Goal: Task Accomplishment & Management: Manage account settings

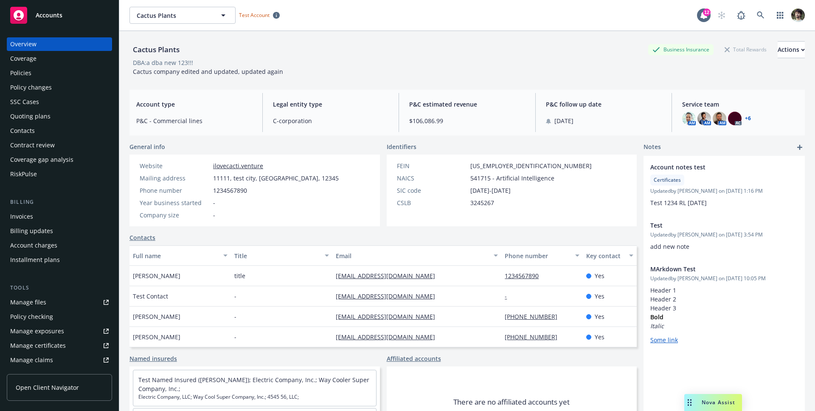
click at [54, 383] on span "Open Client Navigator" at bounding box center [47, 387] width 63 height 9
click at [718, 395] on div "Nova Assist" at bounding box center [713, 402] width 58 height 17
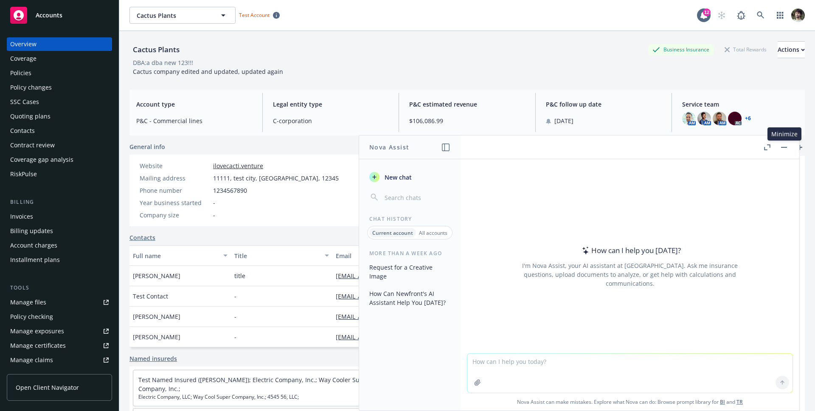
click at [782, 148] on button "button" at bounding box center [784, 147] width 10 height 10
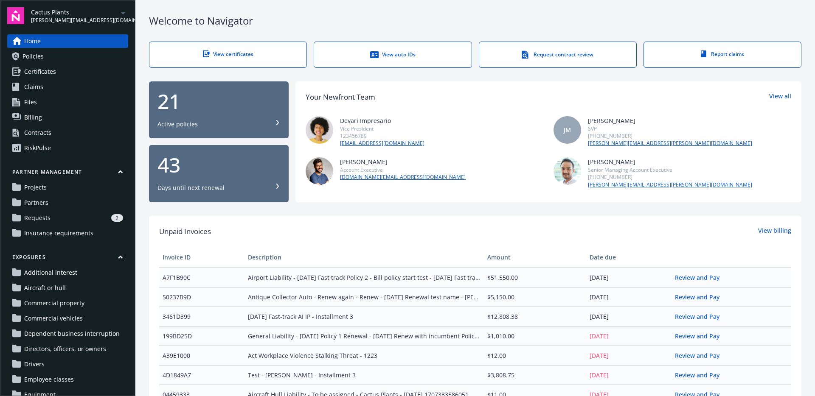
click at [65, 192] on link "Projects" at bounding box center [67, 188] width 121 height 14
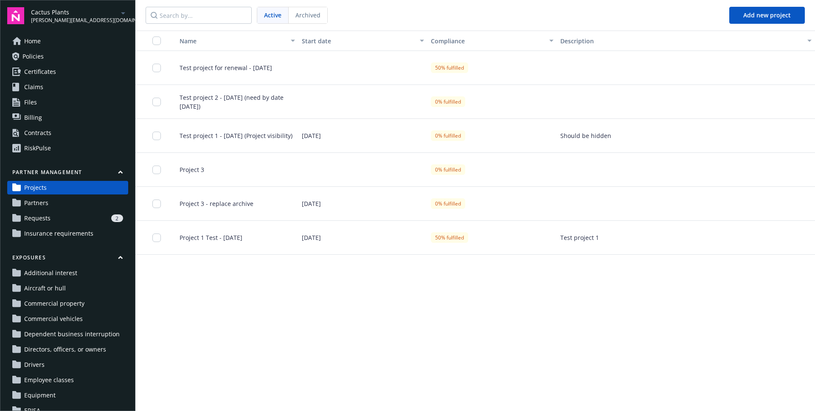
click at [373, 296] on div "Name Start date Compliance Description Test project for renewal - July 8 50% fu…" at bounding box center [474, 221] width 679 height 380
click at [62, 219] on div "2" at bounding box center [88, 218] width 69 height 8
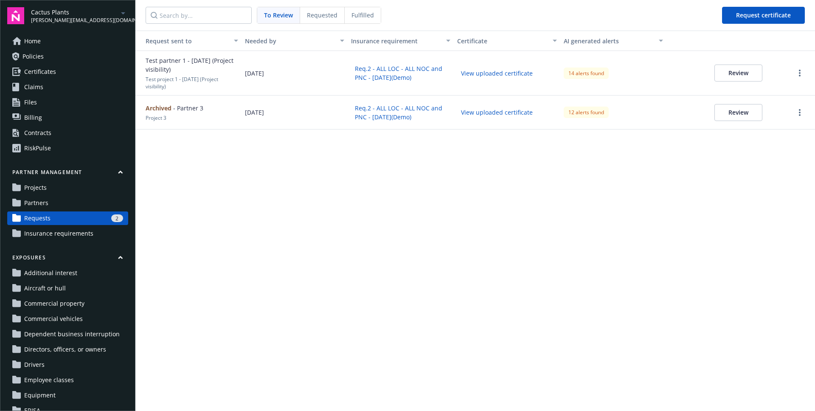
click at [319, 28] on nav "To Review Requested Fulfilled Request certificate" at bounding box center [474, 15] width 679 height 31
click at [321, 14] on span "Requested" at bounding box center [322, 15] width 31 height 9
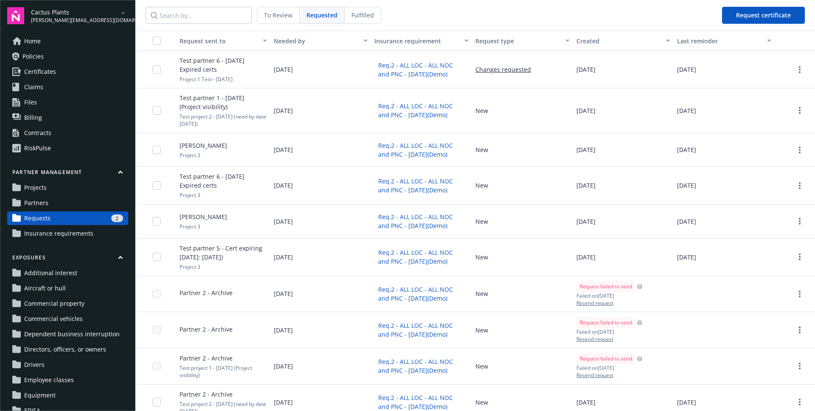
click at [601, 302] on button "Resend request" at bounding box center [609, 302] width 66 height 7
drag, startPoint x: 533, startPoint y: 69, endPoint x: 519, endPoint y: 74, distance: 14.5
click at [532, 69] on div "Changes requested" at bounding box center [522, 69] width 101 height 37
click at [510, 75] on div "Changes requested" at bounding box center [522, 69] width 101 height 37
click at [511, 73] on div "Changes requested" at bounding box center [522, 69] width 101 height 37
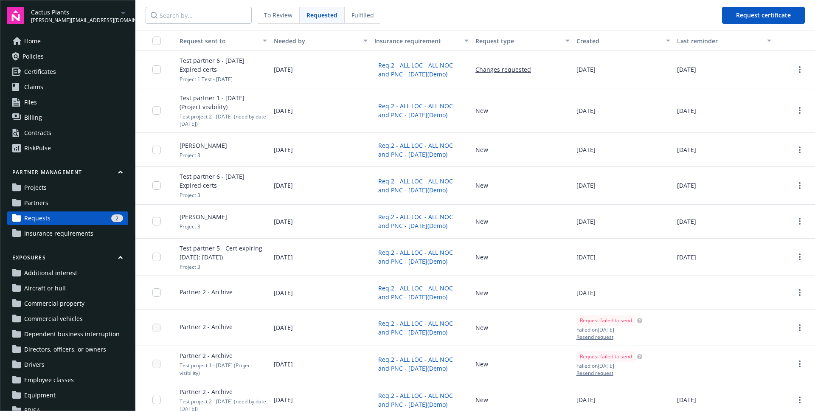
click at [509, 69] on button "Changes requested" at bounding box center [503, 69] width 56 height 9
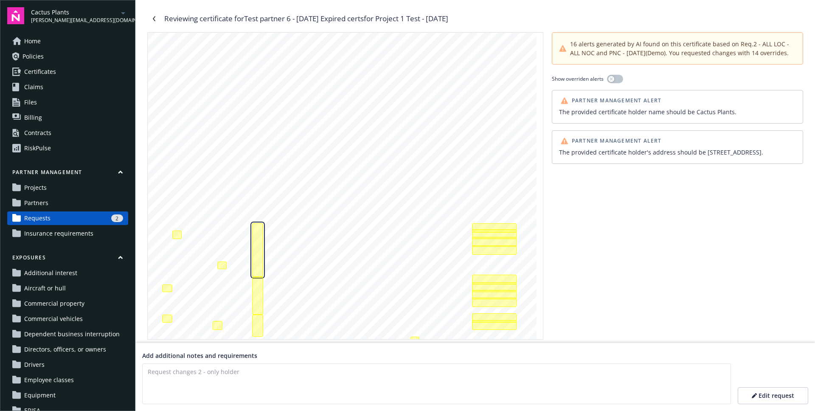
click at [255, 259] on div "Additional insured, primary and non contributory, notice of cancellation endors…" at bounding box center [257, 249] width 11 height 53
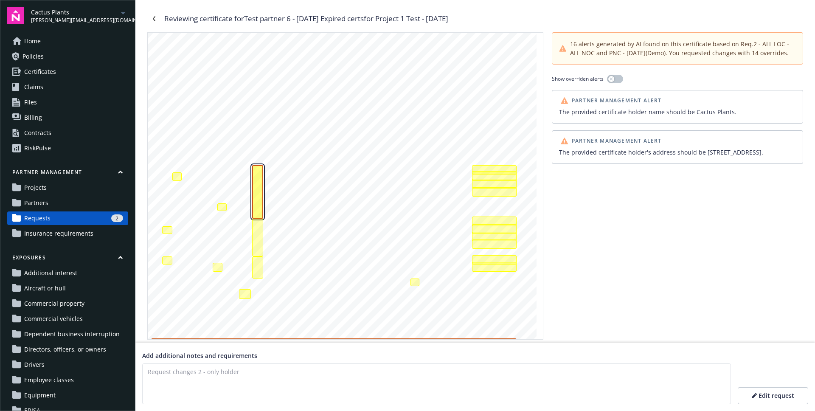
scroll to position [64, 0]
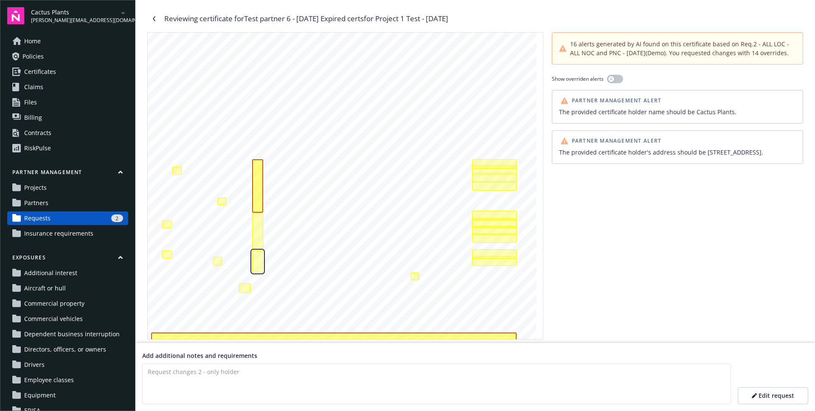
click at [255, 259] on div "Additional insured, primary and non contributory, notice of cancellation endors…" at bounding box center [257, 261] width 11 height 22
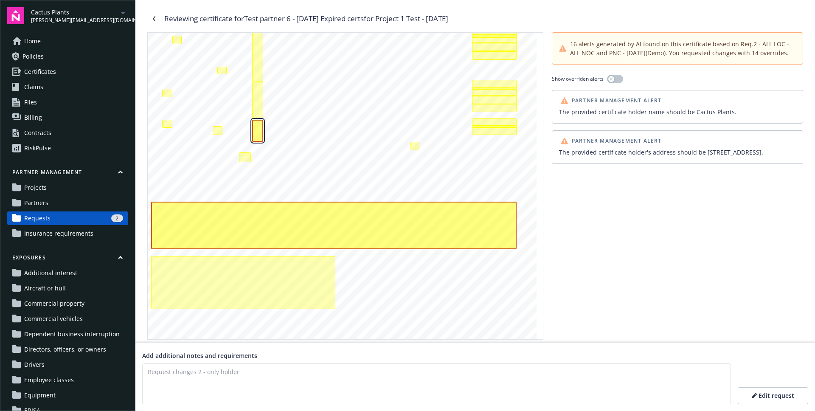
scroll to position [197, 0]
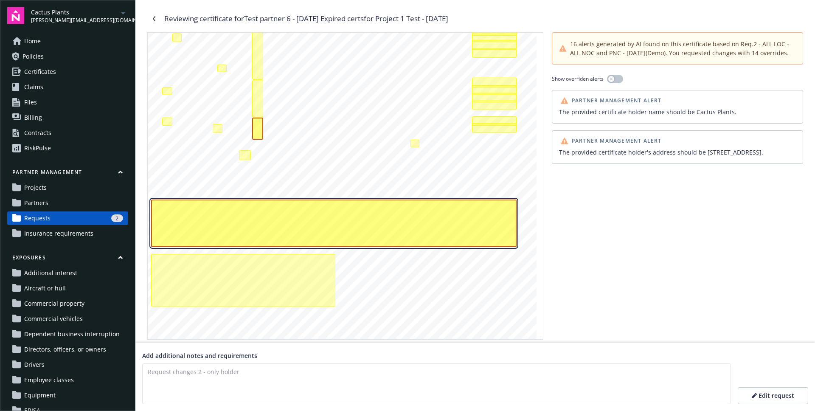
click at [258, 236] on div "Additional insured, primary and non contributory, notice of cancellation endors…" at bounding box center [333, 222] width 365 height 47
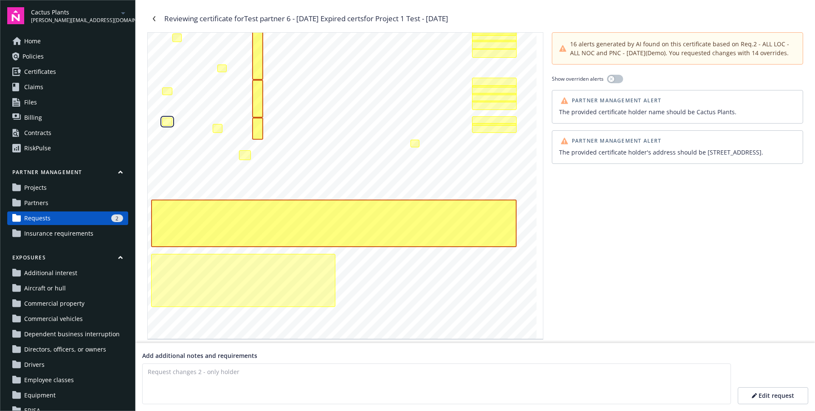
click at [168, 122] on div "The form should specify umbrella liability coverage" at bounding box center [167, 122] width 10 height 8
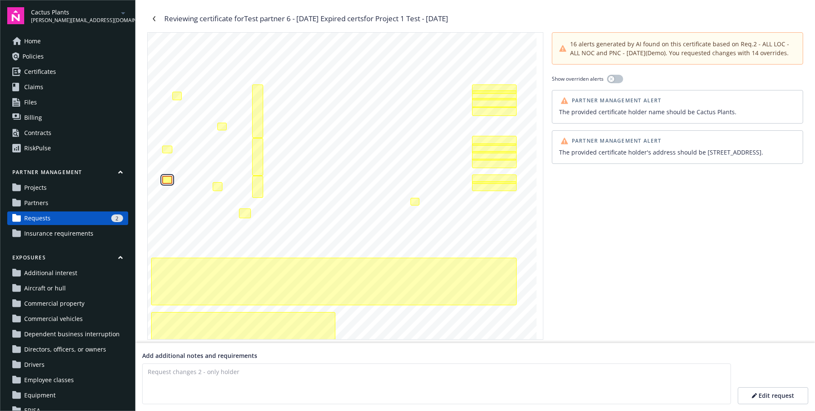
scroll to position [133, 0]
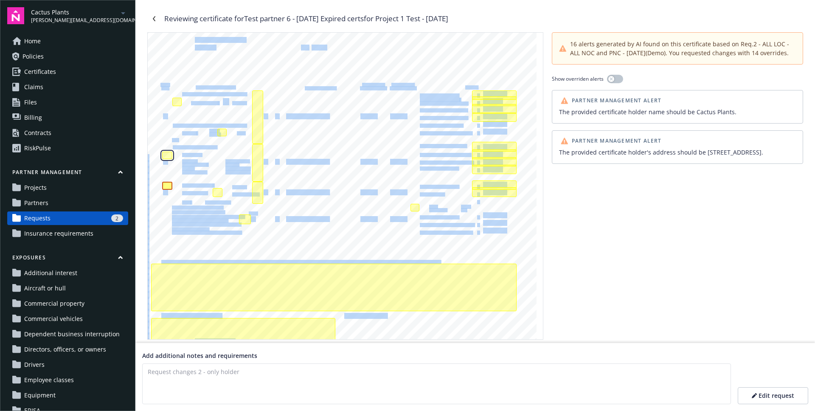
drag, startPoint x: 164, startPoint y: 157, endPoint x: 177, endPoint y: 160, distance: 13.7
click at [177, 160] on div "SHOULD ANY OF THE ABOVE DESCRIBED POLICIES BE CANCELLED BEFORE THE EXPIRATION D…" at bounding box center [345, 151] width 395 height 503
click at [168, 157] on div "Automobile liability coverage should include any auto." at bounding box center [167, 156] width 10 height 8
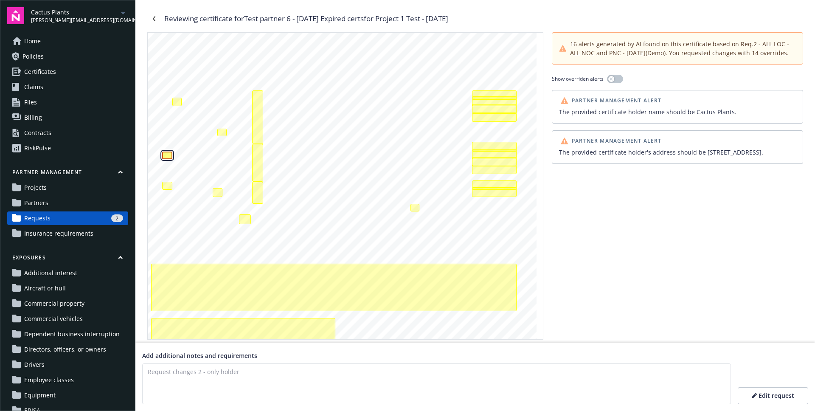
scroll to position [102, 0]
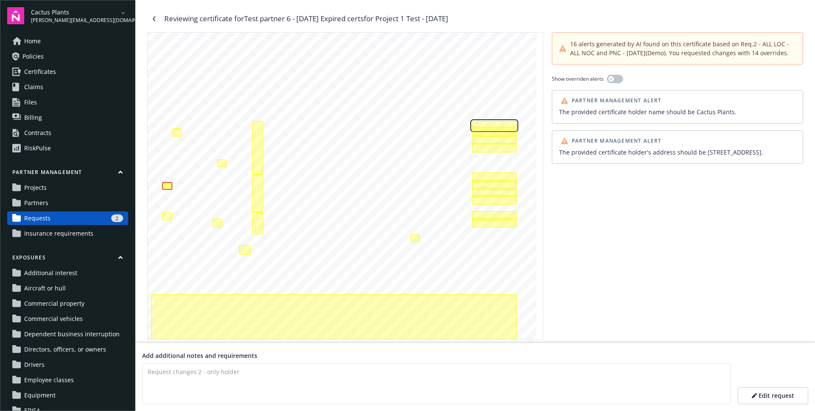
click at [503, 126] on div "The each occurrence limit, damage to rented premises, medical expense, personal…" at bounding box center [494, 125] width 45 height 9
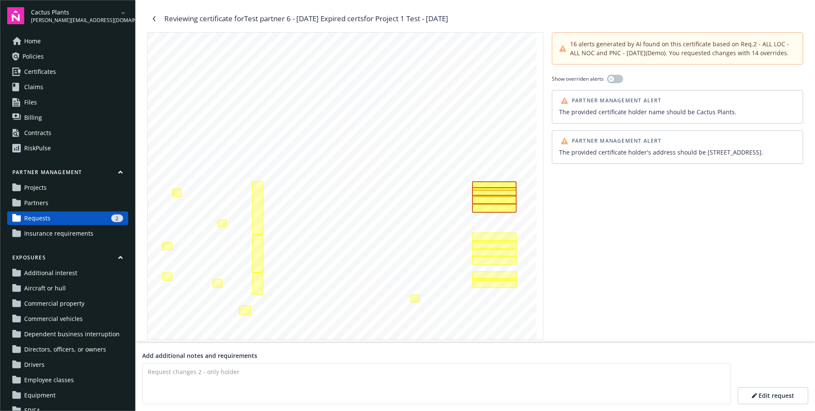
click at [592, 109] on div "The provided certificate holder name should be Cactus Plants." at bounding box center [677, 111] width 237 height 9
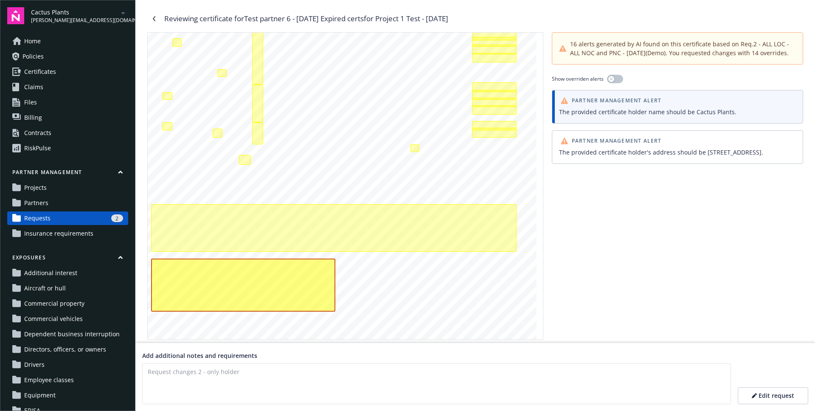
scroll to position [197, 0]
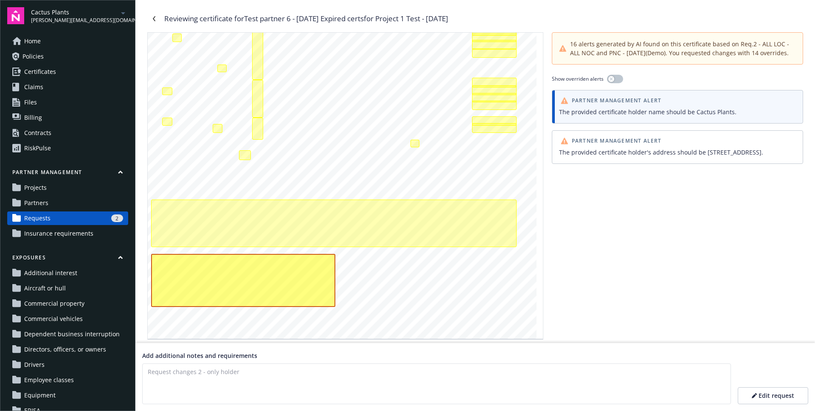
click at [600, 143] on span "Partner Management Alert" at bounding box center [617, 140] width 90 height 5
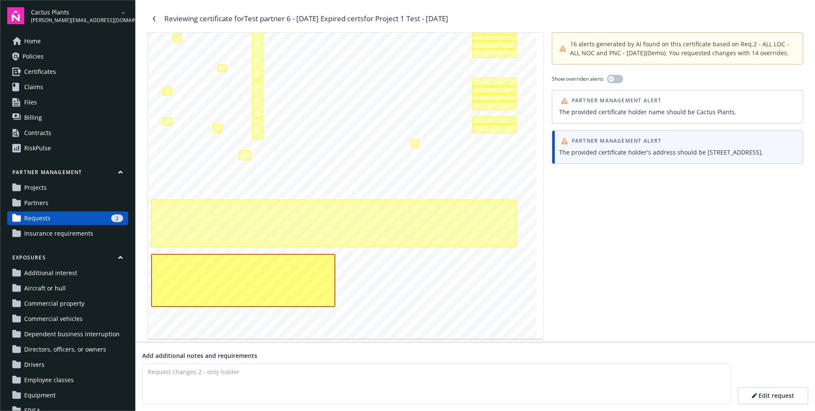
click at [601, 103] on span "Partner Management Alert" at bounding box center [617, 100] width 90 height 5
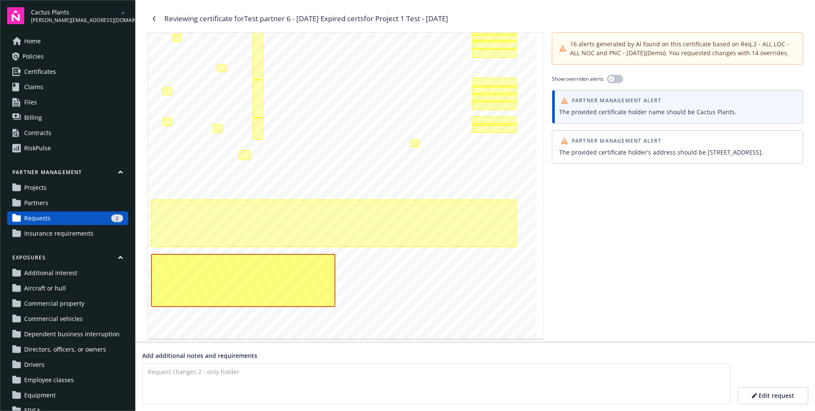
click at [607, 151] on div "The provided certificate holder's address should be 101 2nd Street Walk Camden,…" at bounding box center [677, 152] width 237 height 9
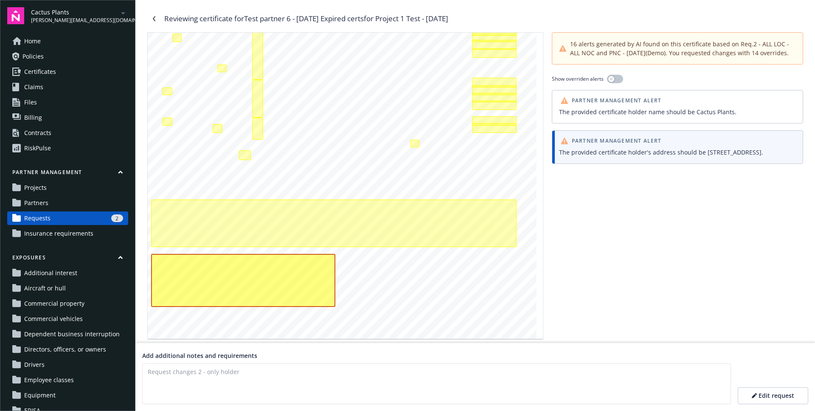
click at [611, 83] on div "16 alerts generated by AI found on this certificate based on Req.2 - ALL LOC - …" at bounding box center [677, 185] width 251 height 307
click at [611, 80] on icon "button" at bounding box center [610, 78] width 3 height 3
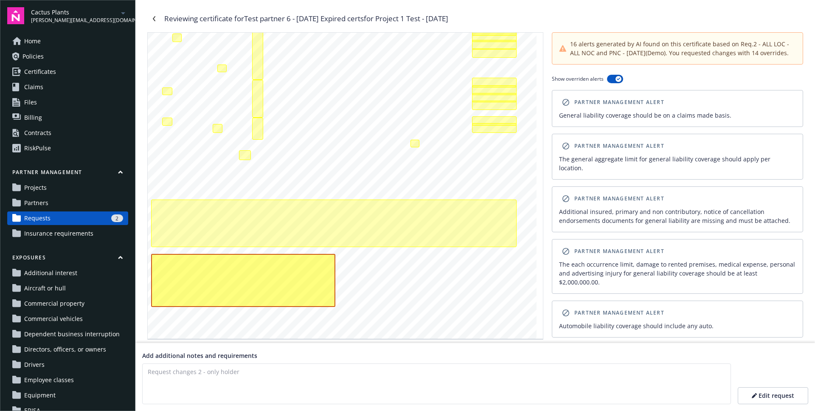
click at [584, 106] on div "Partner Management Alert" at bounding box center [613, 102] width 104 height 10
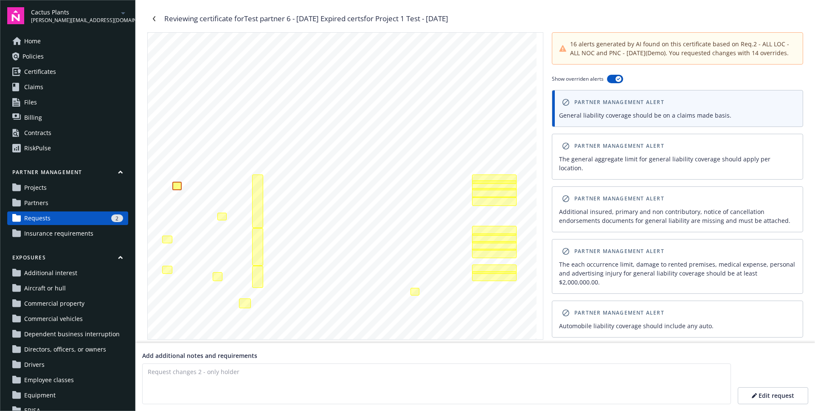
click at [590, 151] on div "Partner Management Alert" at bounding box center [612, 146] width 110 height 14
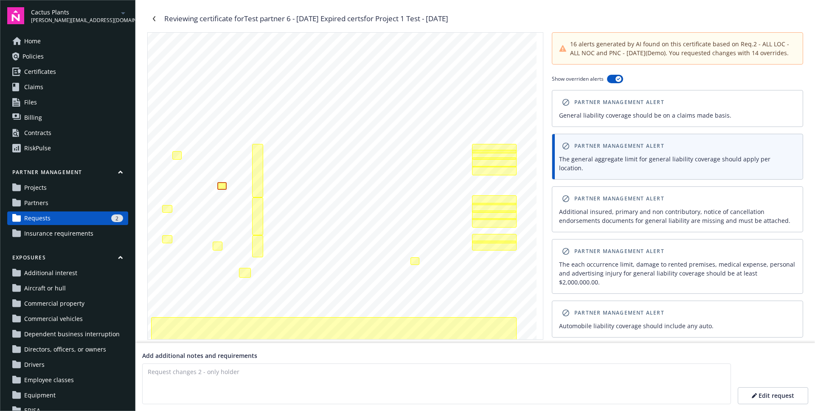
click at [588, 196] on span "Partner Management Alert" at bounding box center [619, 198] width 90 height 5
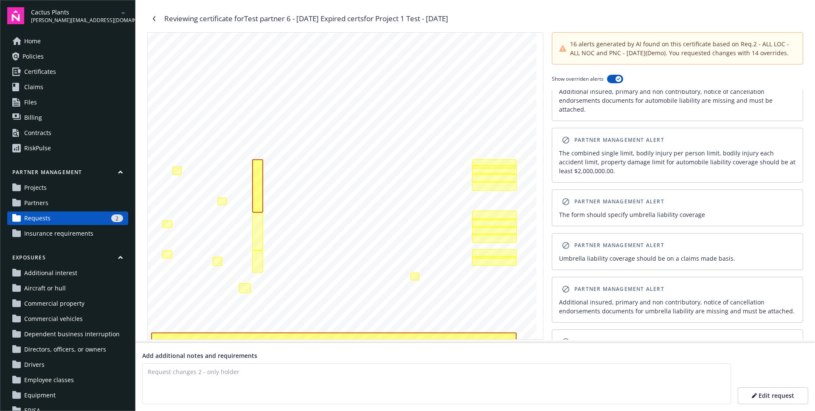
scroll to position [216, 0]
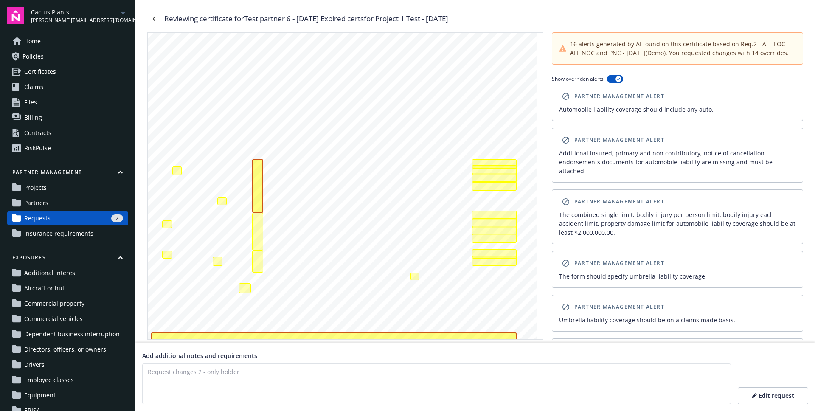
click at [615, 73] on div "16 alerts generated by AI found on this certificate based on Req.2 - ALL LOC - …" at bounding box center [677, 57] width 251 height 51
click at [615, 76] on button "button" at bounding box center [615, 79] width 16 height 8
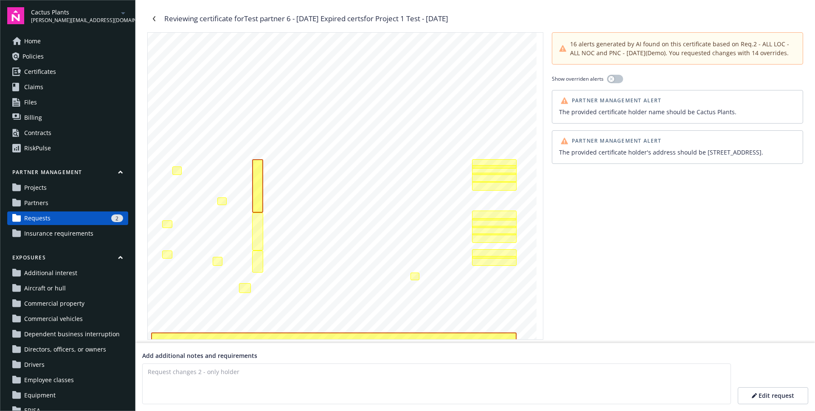
click at [666, 108] on div "The provided certificate holder name should be Cactus Plants." at bounding box center [677, 111] width 237 height 9
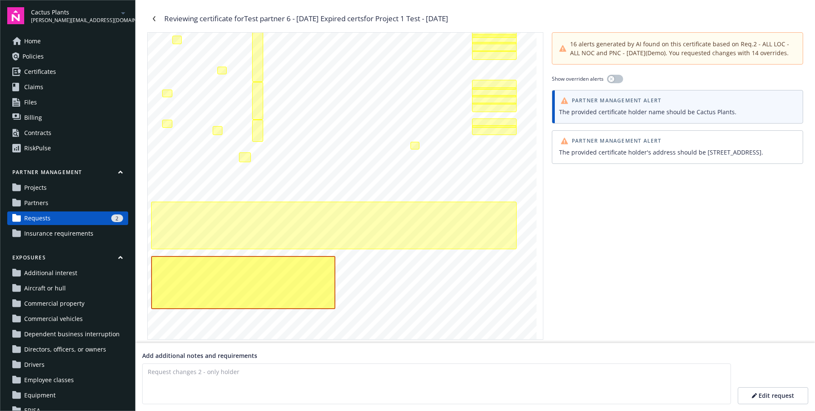
scroll to position [197, 0]
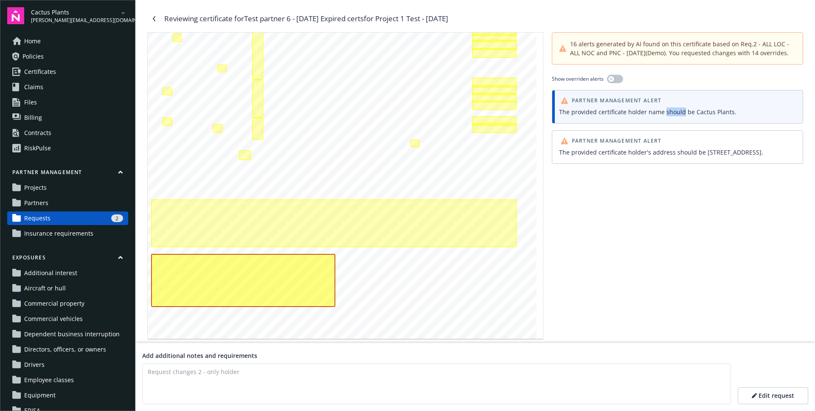
click at [637, 140] on span "Partner Management Alert" at bounding box center [617, 140] width 90 height 5
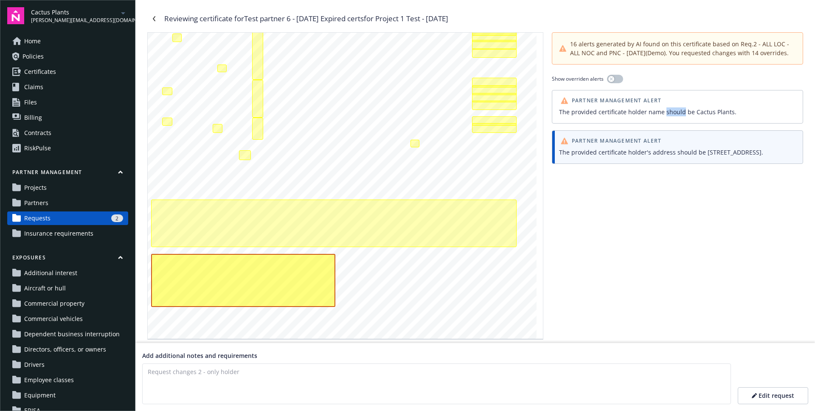
click at [637, 140] on span "Partner Management Alert" at bounding box center [617, 140] width 90 height 5
click at [608, 232] on div "16 alerts generated by AI found on this certificate based on Req.2 - ALL LOC - …" at bounding box center [677, 185] width 251 height 307
click at [749, 391] on button "Edit request" at bounding box center [773, 395] width 70 height 17
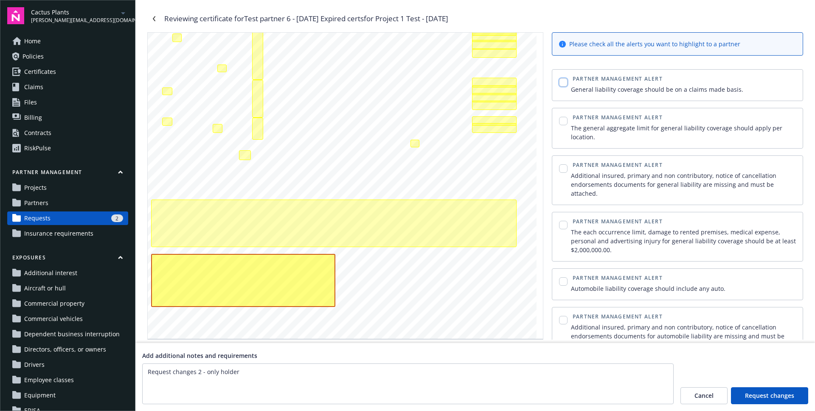
click at [559, 84] on input "checkbox" at bounding box center [563, 82] width 8 height 8
checkbox input "true"
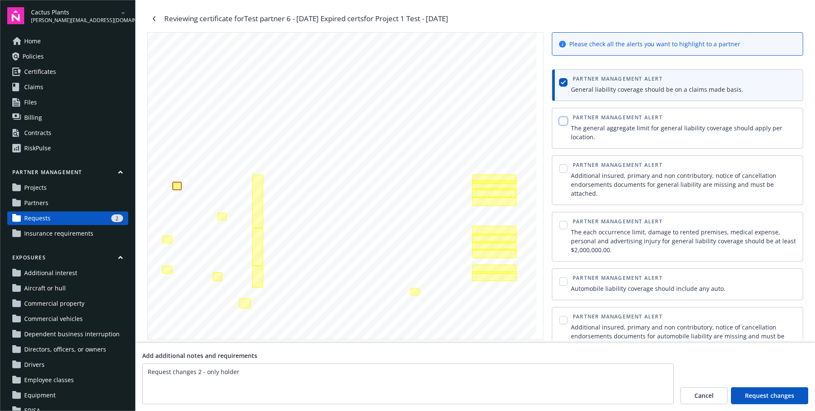
click at [560, 121] on input "checkbox" at bounding box center [563, 121] width 8 height 8
checkbox input "true"
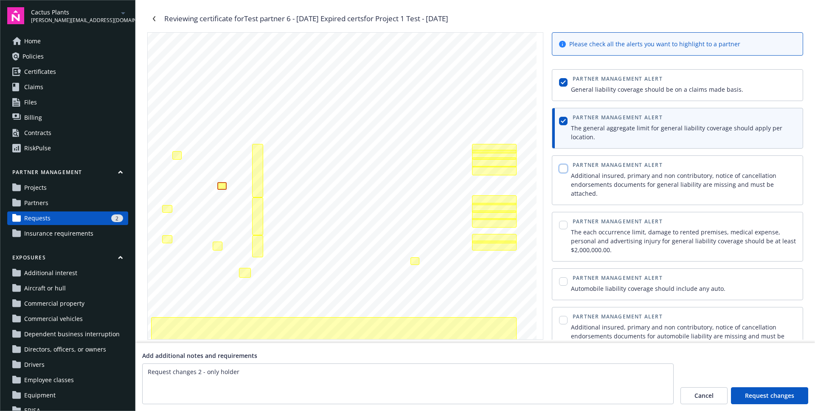
click at [563, 165] on input "checkbox" at bounding box center [563, 168] width 8 height 8
checkbox input "true"
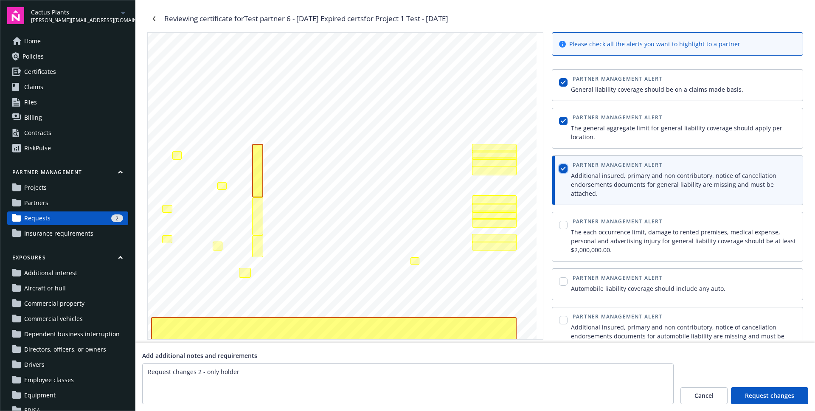
scroll to position [64, 0]
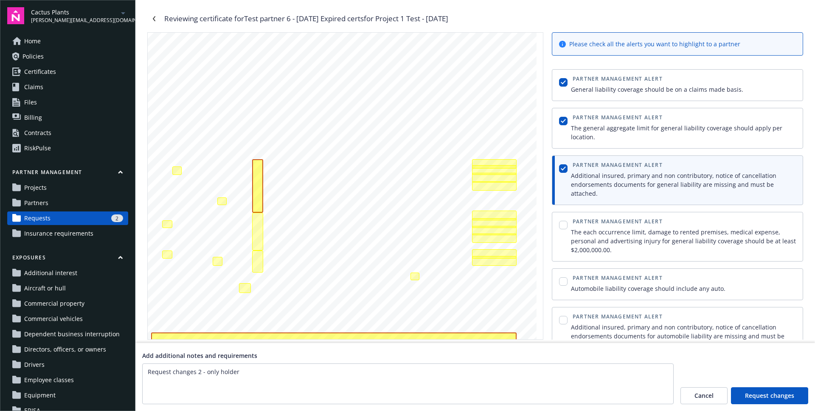
click at [564, 203] on div "Partner Management Alert Additional insured, primary and non contributory, noti…" at bounding box center [677, 180] width 251 height 50
click at [562, 213] on div "Partner Management Alert The each occurrence limit, damage to rented premises, …" at bounding box center [677, 237] width 251 height 50
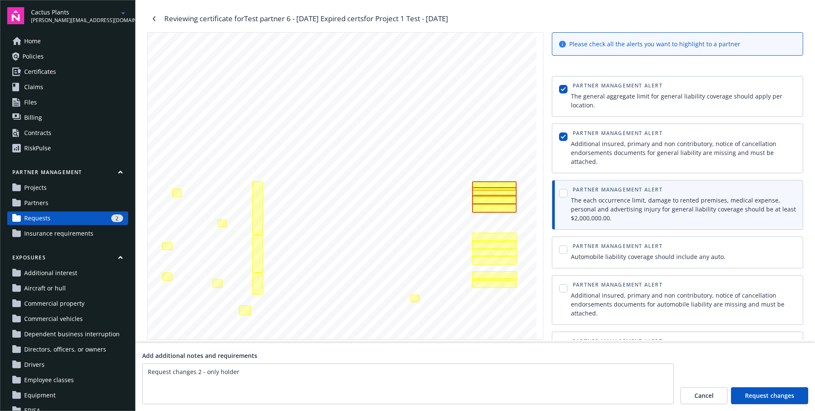
scroll to position [32, 0]
click at [591, 225] on div "Partner Management Alert The each occurrence limit, damage to rented premises, …" at bounding box center [677, 205] width 251 height 50
click at [567, 195] on input "checkbox" at bounding box center [563, 192] width 8 height 8
checkbox input "true"
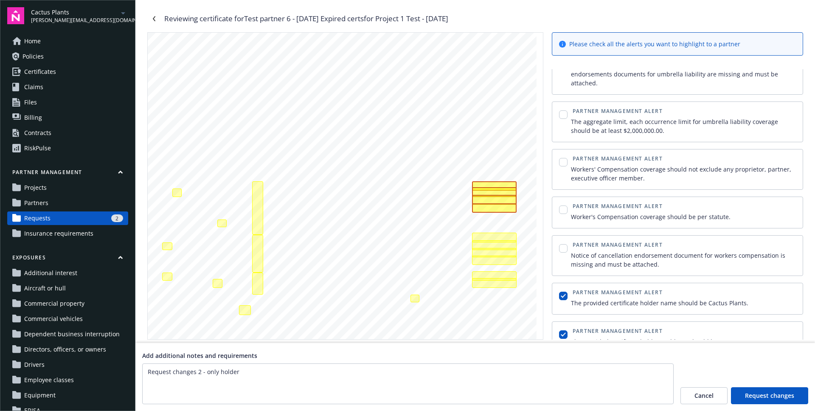
scroll to position [474, 0]
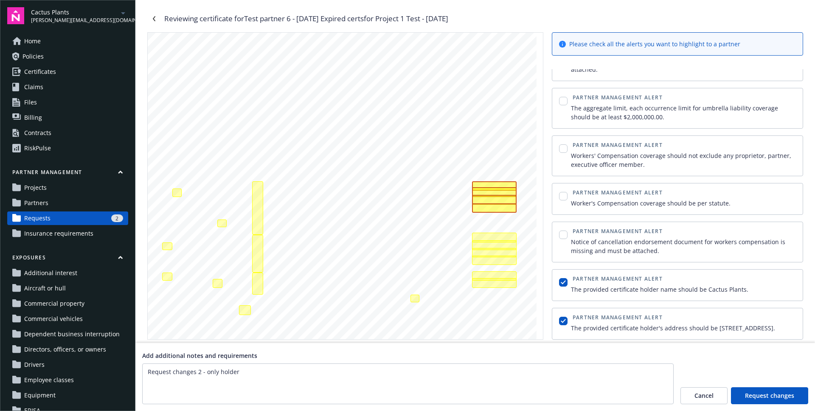
click at [699, 396] on span "Cancel" at bounding box center [703, 395] width 19 height 8
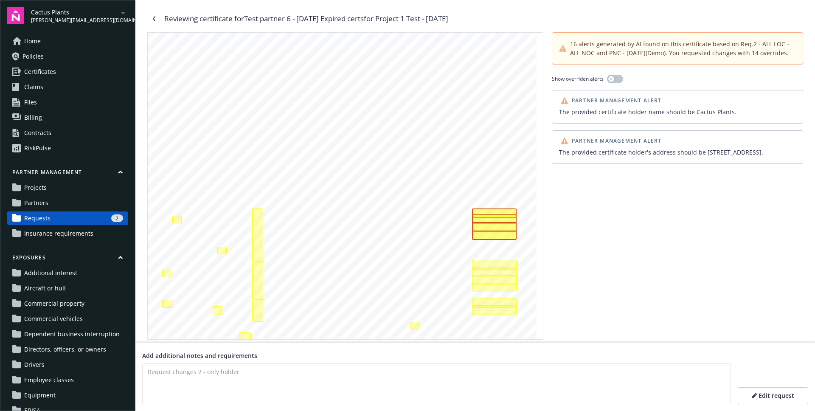
scroll to position [0, 0]
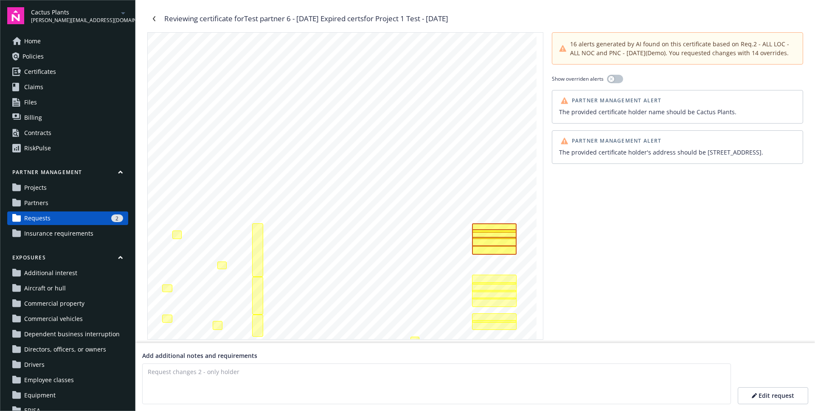
click at [152, 27] on div "Reviewing certificate for Test partner 6 - July 8 Expired certs for Project 1 T…" at bounding box center [474, 175] width 679 height 351
click at [154, 22] on link "Navigate back" at bounding box center [154, 19] width 14 height 14
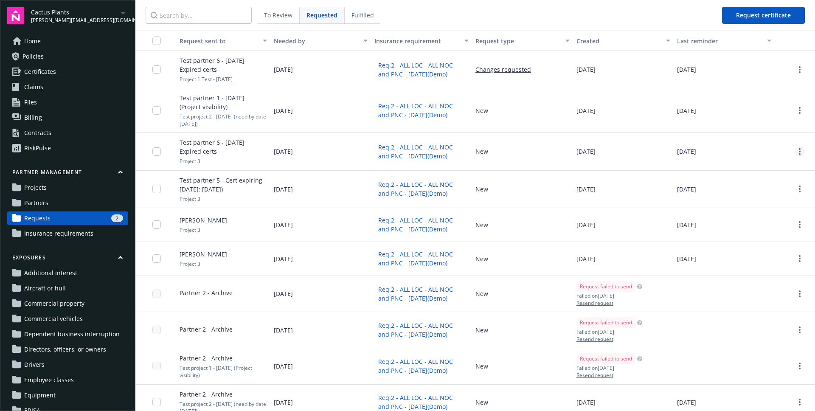
click at [795, 151] on link "more" at bounding box center [800, 151] width 10 height 10
click at [778, 182] on div "View request details" at bounding box center [753, 180] width 127 height 14
